Goal: Transaction & Acquisition: Purchase product/service

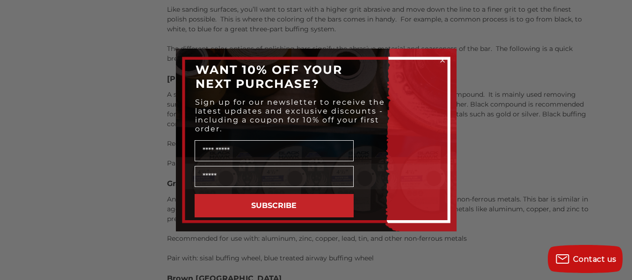
scroll to position [1449, 0]
click at [444, 60] on circle "Close dialog" at bounding box center [442, 60] width 9 height 9
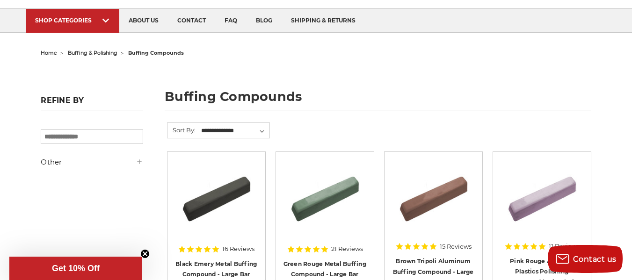
scroll to position [150, 0]
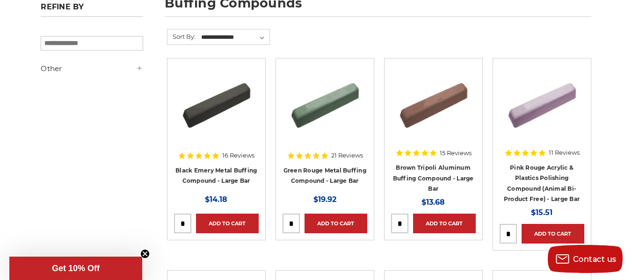
click at [537, 116] on img at bounding box center [541, 102] width 75 height 75
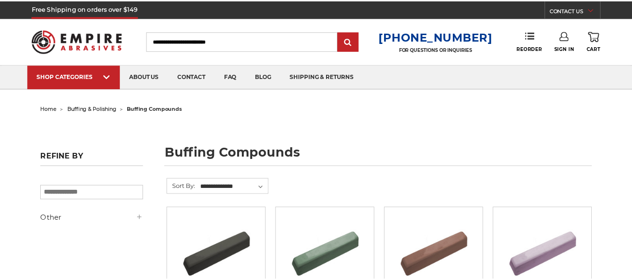
scroll to position [151, 0]
